Goal: Task Accomplishment & Management: Manage account settings

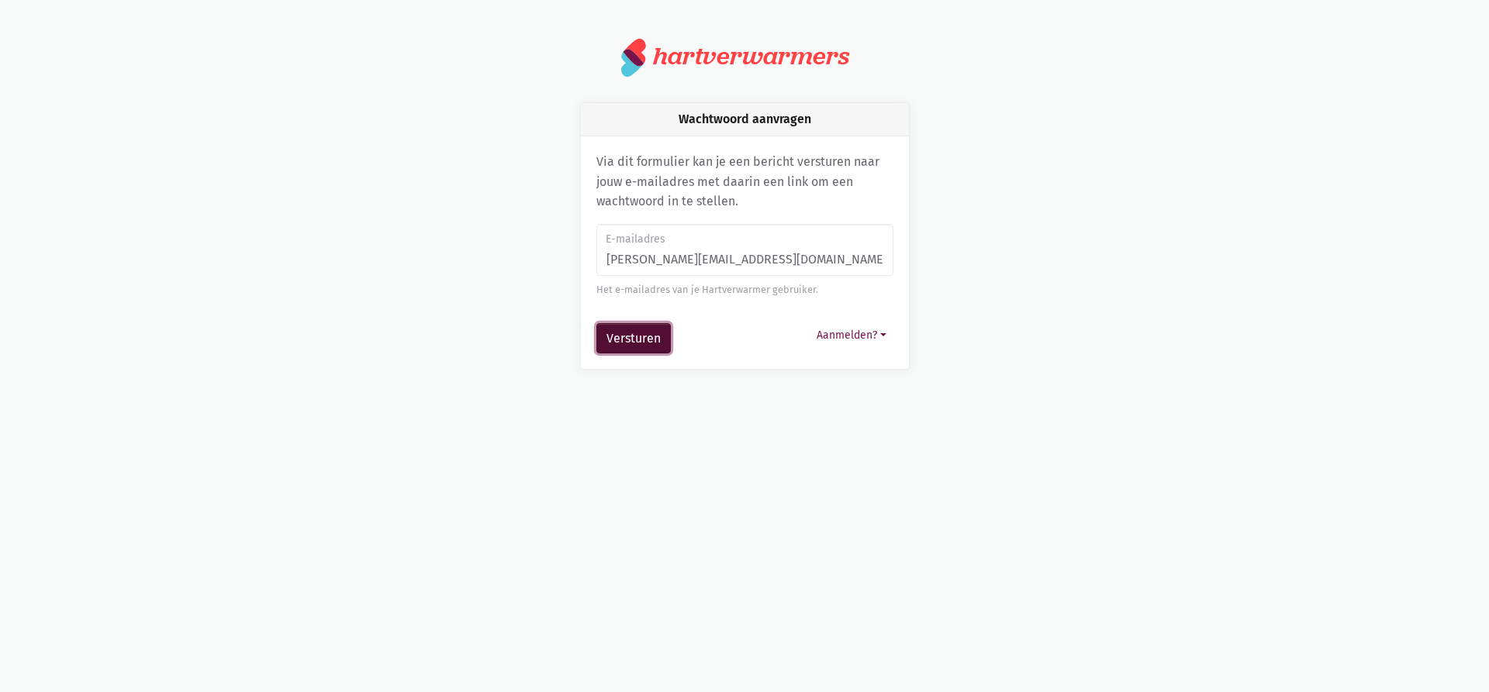
click at [610, 343] on button "Versturen" at bounding box center [633, 338] width 74 height 31
click at [649, 335] on button "Versturen" at bounding box center [633, 338] width 74 height 31
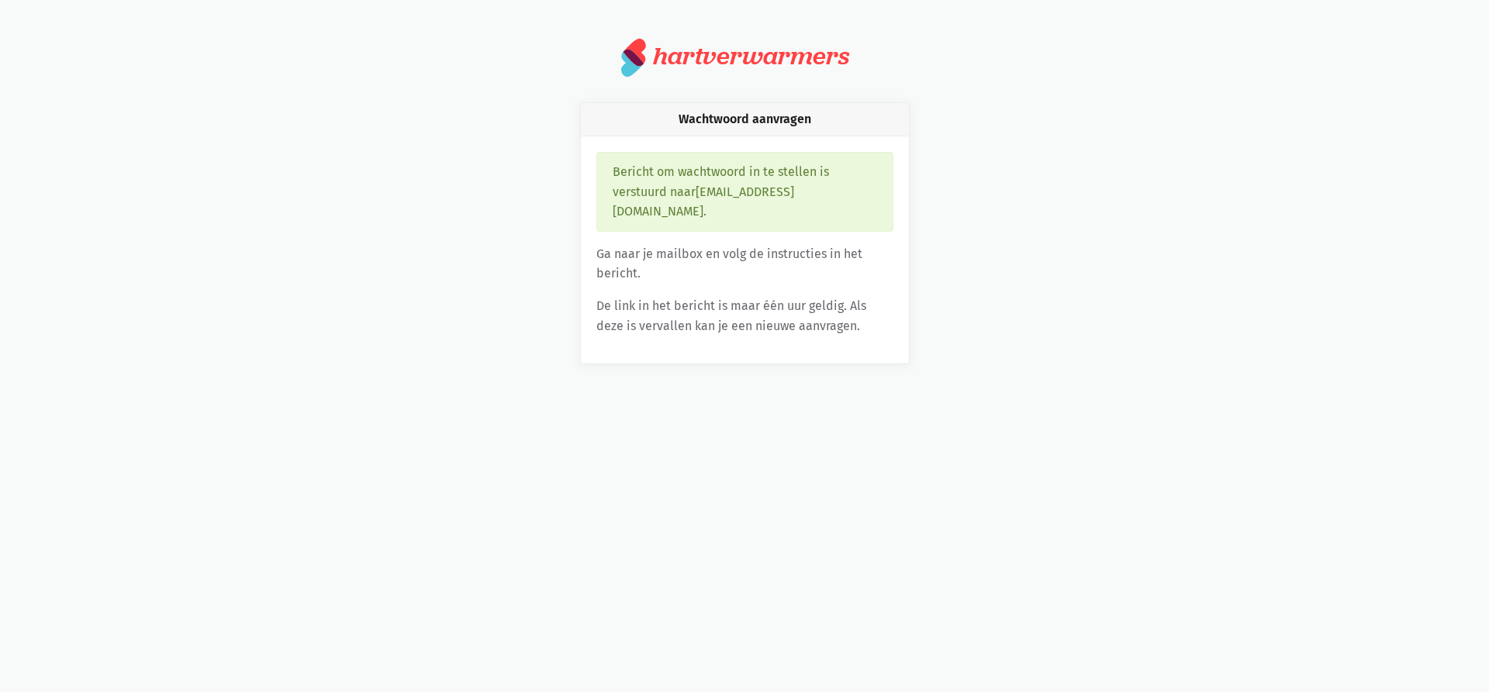
drag, startPoint x: 697, startPoint y: 116, endPoint x: 697, endPoint y: 99, distance: 16.3
click at [697, 115] on div "Wachtwoord aanvragen" at bounding box center [745, 119] width 328 height 33
click at [698, 60] on div "hartverwarmers" at bounding box center [751, 56] width 196 height 29
